Goal: Task Accomplishment & Management: Use online tool/utility

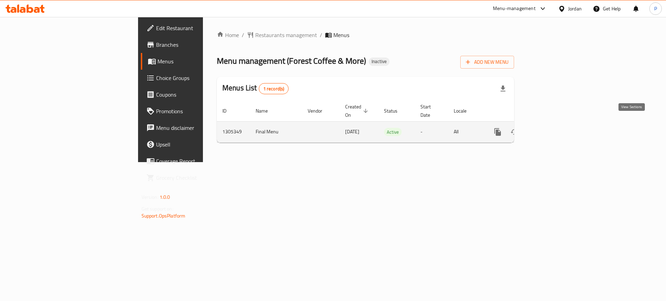
click at [552, 128] on icon "enhanced table" at bounding box center [547, 132] width 8 height 8
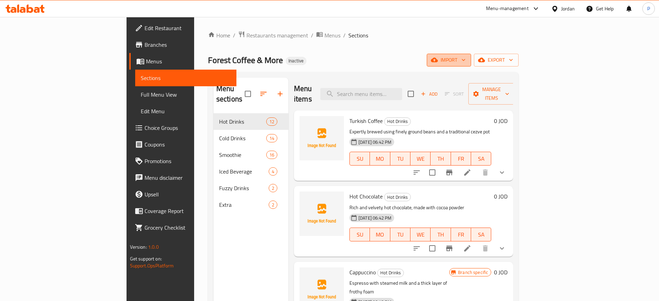
click at [466, 59] on span "import" at bounding box center [448, 60] width 33 height 9
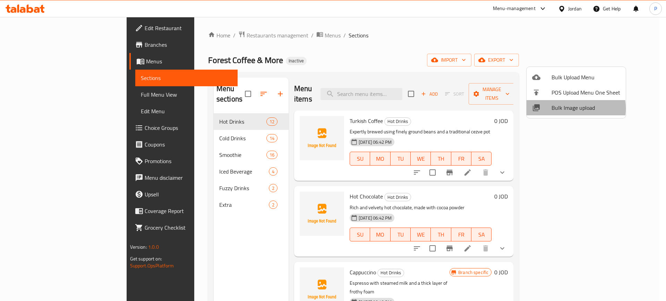
click at [564, 109] on span "Bulk Image upload" at bounding box center [585, 108] width 69 height 8
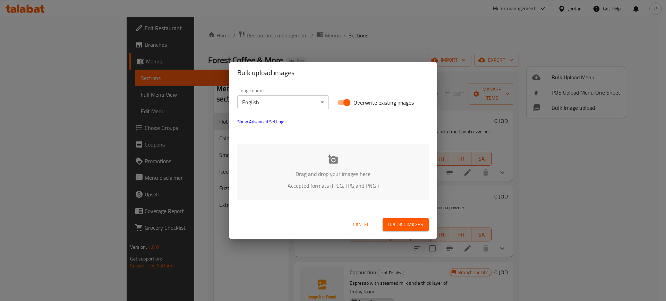
click at [349, 160] on div "Drag and drop your images here Accepted formats (JPEG, JPG and PNG )" at bounding box center [332, 172] width 191 height 57
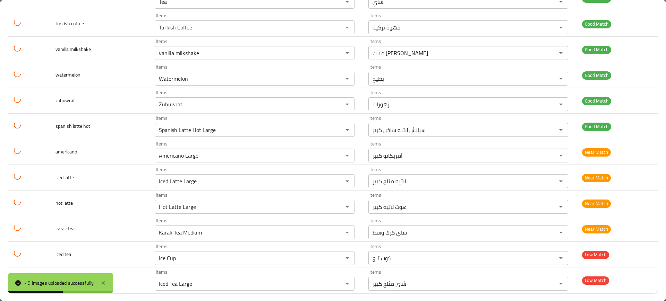
scroll to position [1076, 0]
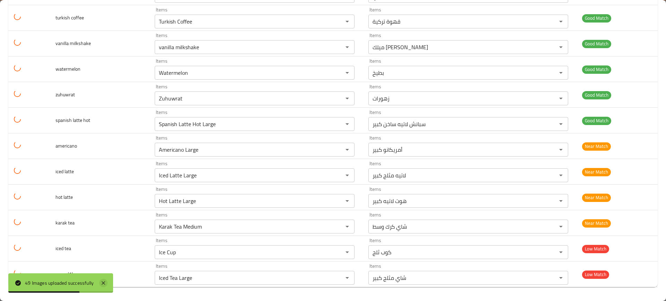
click at [106, 282] on icon at bounding box center [103, 283] width 8 height 8
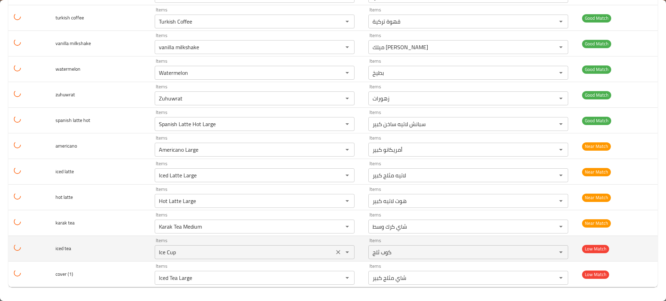
click at [162, 245] on div "Items Ice Cup Items" at bounding box center [255, 248] width 200 height 21
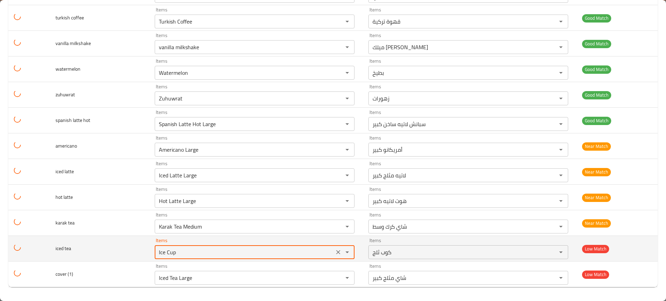
click at [162, 245] on div "Items Ice Cup Items" at bounding box center [255, 248] width 200 height 21
click at [169, 252] on tea "Ice Cup" at bounding box center [244, 253] width 175 height 10
type tea "i"
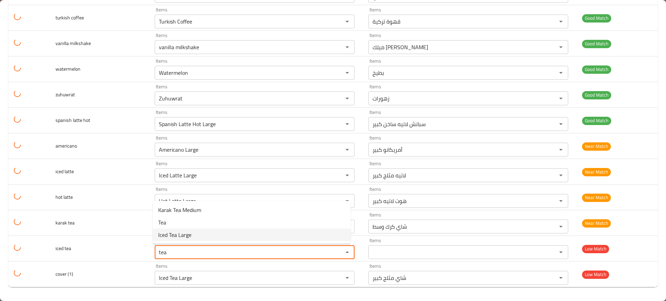
click at [182, 233] on span "Iced Tea Large" at bounding box center [174, 235] width 33 height 8
type tea "Iced Tea Large"
type tea-ar "شاي مثلج كبير"
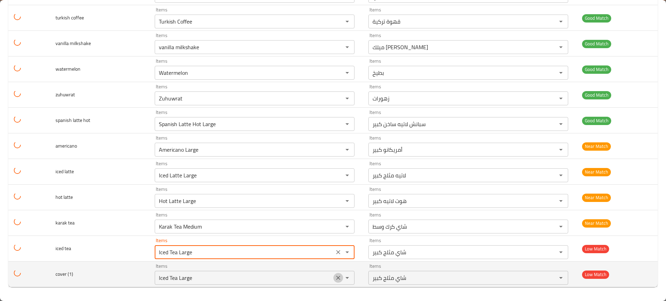
click at [334, 273] on button "Clear" at bounding box center [338, 278] width 10 height 10
type tea "Iced Tea Large"
